Goal: Task Accomplishment & Management: Complete application form

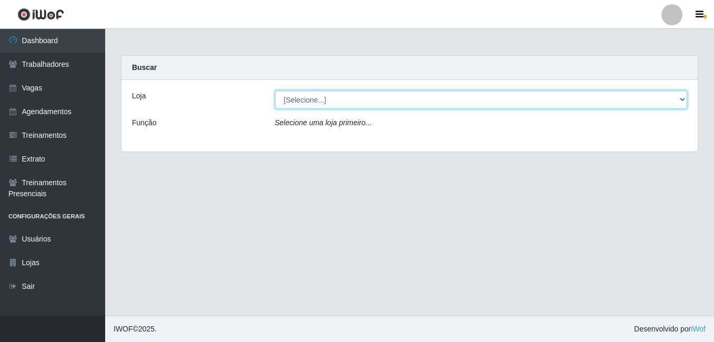
click at [311, 101] on select "[Selecione...] BL Importadora" at bounding box center [481, 99] width 413 height 18
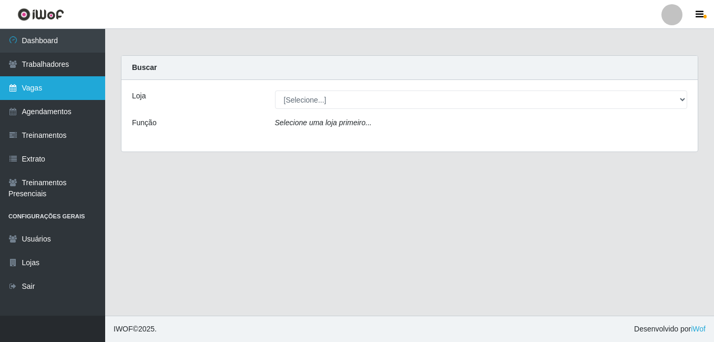
click at [49, 99] on link "Vagas" at bounding box center [52, 88] width 105 height 24
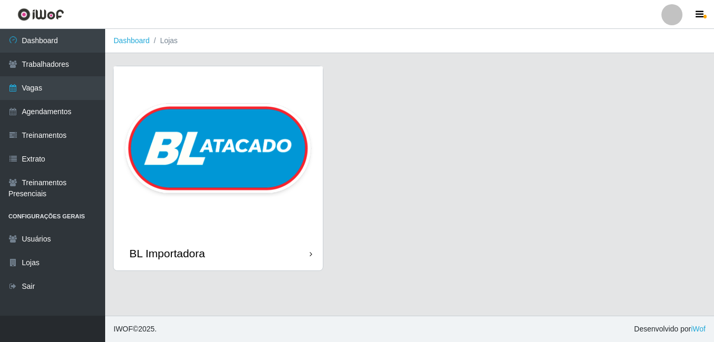
click at [240, 129] on img at bounding box center [218, 151] width 209 height 170
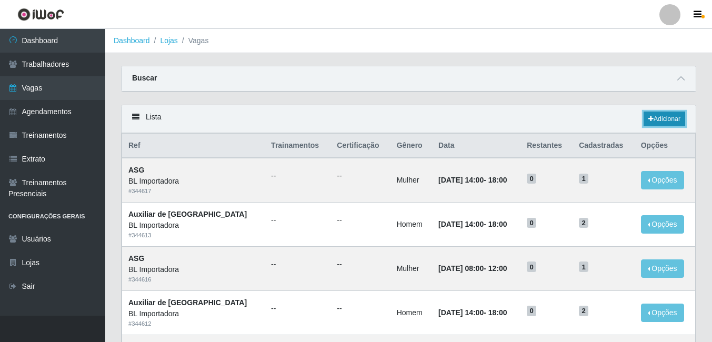
click at [680, 118] on link "Adicionar" at bounding box center [664, 119] width 42 height 15
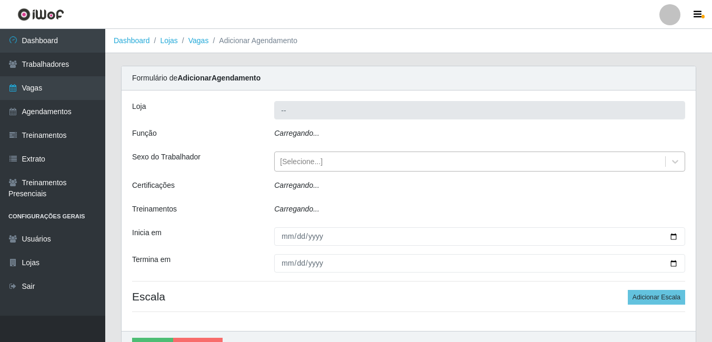
type input "BL Importadora"
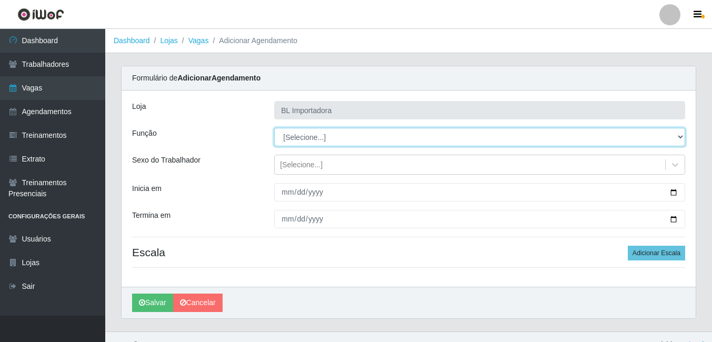
click at [317, 135] on select "[Selecione...] ASG ASG + ASG ++ Auxiliar Administrativo Auxiliar administrativo…" at bounding box center [479, 137] width 411 height 18
select select "75"
click at [274, 128] on select "[Selecione...] ASG ASG + ASG ++ Auxiliar Administrativo Auxiliar administrativo…" at bounding box center [479, 137] width 411 height 18
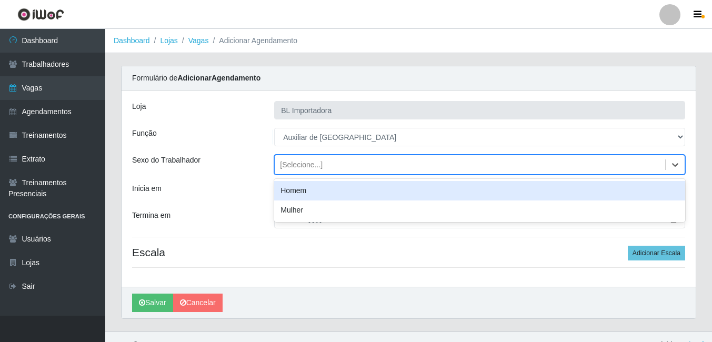
click at [320, 163] on div "[Selecione...]" at bounding box center [470, 164] width 390 height 17
click at [312, 193] on div "Homem" at bounding box center [479, 190] width 411 height 19
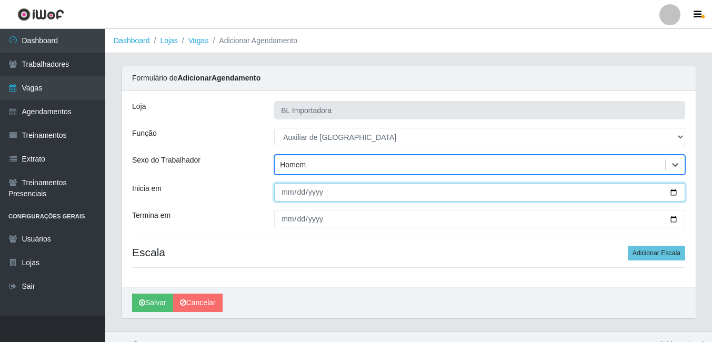
click at [312, 193] on input "Inicia em" at bounding box center [479, 192] width 411 height 18
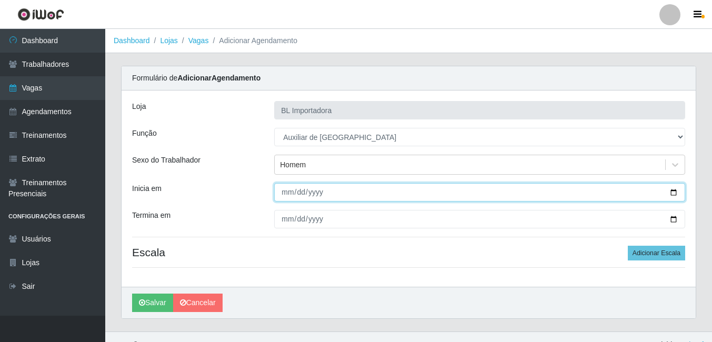
click at [288, 190] on input "Inicia em" at bounding box center [479, 192] width 411 height 18
type input "[DATE]"
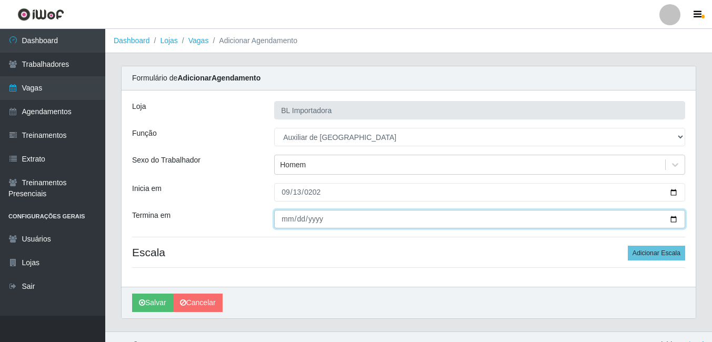
click at [275, 221] on input "Termina em" at bounding box center [479, 219] width 411 height 18
type input "[DATE]"
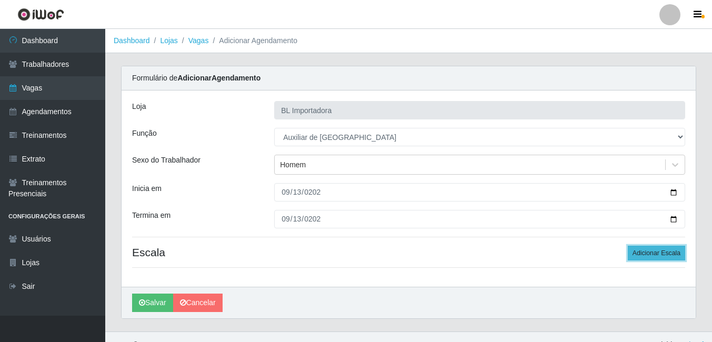
click at [662, 246] on button "Adicionar Escala" at bounding box center [656, 253] width 57 height 15
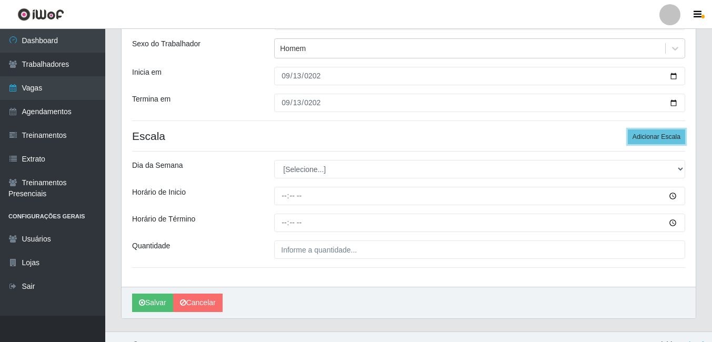
scroll to position [132, 0]
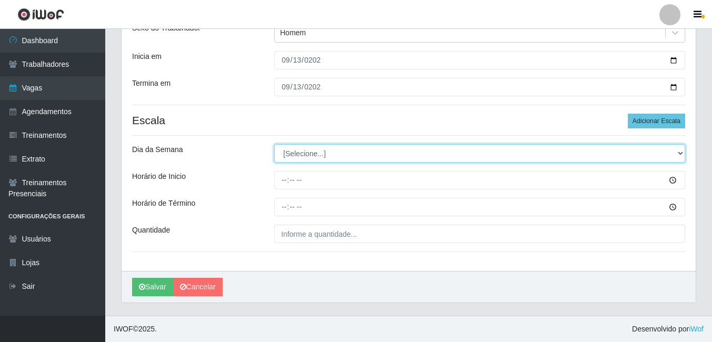
click at [317, 147] on select "[Selecione...] Segunda Terça Quarta Quinta Sexta Sábado Domingo" at bounding box center [479, 153] width 411 height 18
select select "6"
click at [274, 144] on select "[Selecione...] Segunda Terça Quarta Quinta Sexta Sábado Domingo" at bounding box center [479, 153] width 411 height 18
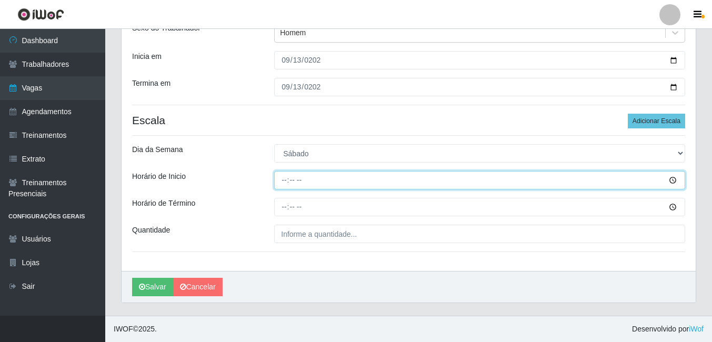
click at [283, 180] on input "Horário de Inicio" at bounding box center [479, 180] width 411 height 18
click at [292, 177] on input "Horário de Inicio" at bounding box center [479, 180] width 411 height 18
click at [287, 177] on input "Horário de Inicio" at bounding box center [479, 180] width 411 height 18
type input "08:00"
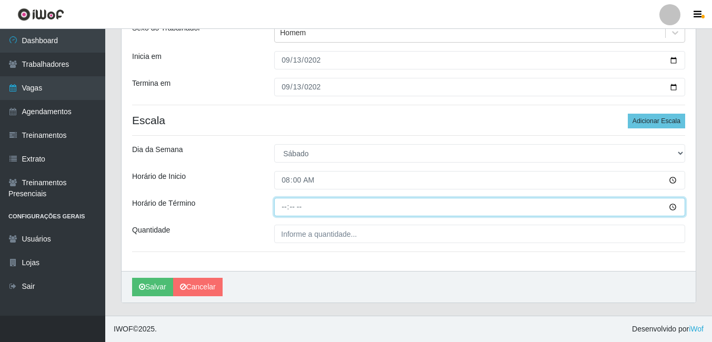
click at [285, 202] on input "Horário de Término" at bounding box center [479, 207] width 411 height 18
type input "12:00"
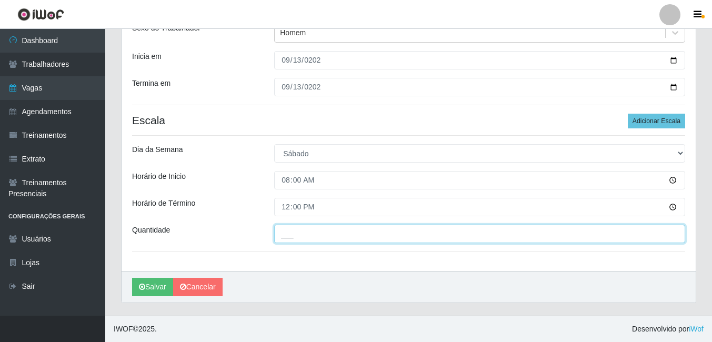
click at [315, 239] on input "___" at bounding box center [479, 234] width 411 height 18
type input "1__"
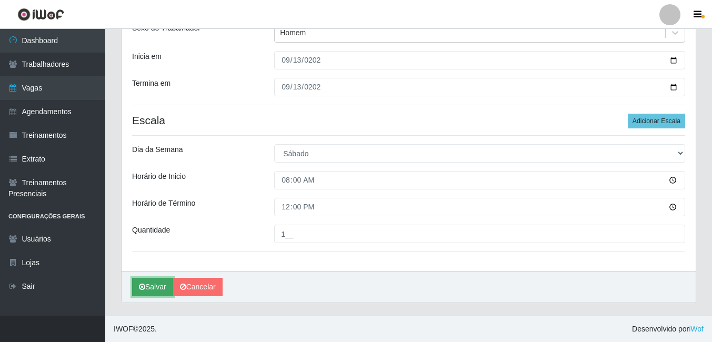
click at [153, 278] on button "Salvar" at bounding box center [152, 287] width 41 height 18
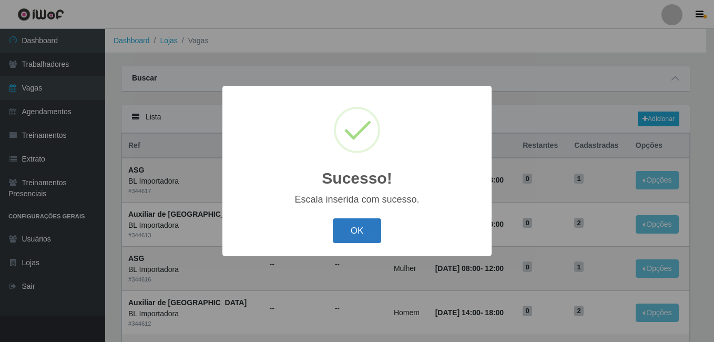
click at [363, 219] on button "OK" at bounding box center [357, 230] width 49 height 25
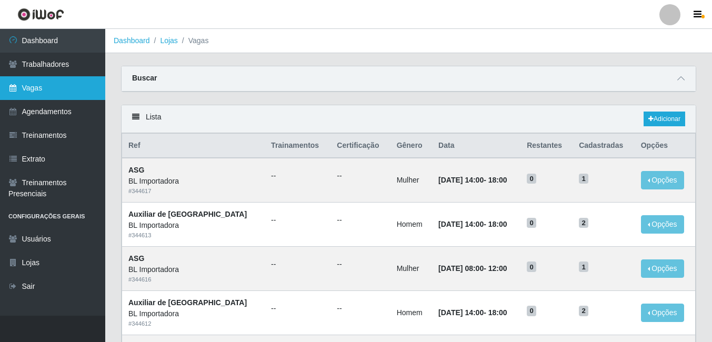
click at [69, 77] on link "Vagas" at bounding box center [52, 88] width 105 height 24
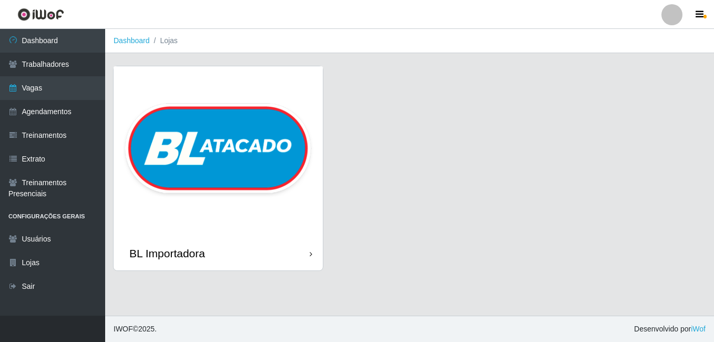
click at [355, 220] on div "BL Importadora" at bounding box center [409, 175] width 593 height 218
click at [276, 187] on img at bounding box center [218, 151] width 209 height 170
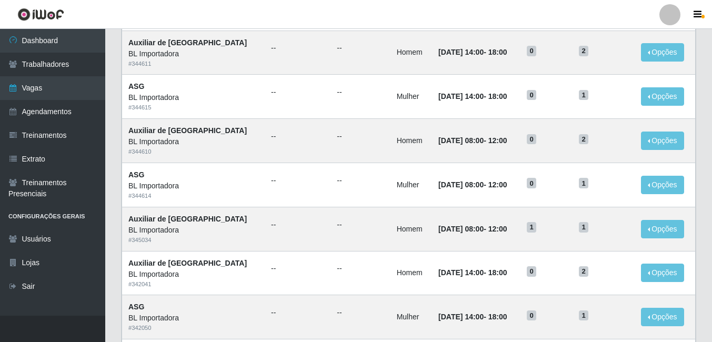
scroll to position [368, 0]
